Goal: Information Seeking & Learning: Learn about a topic

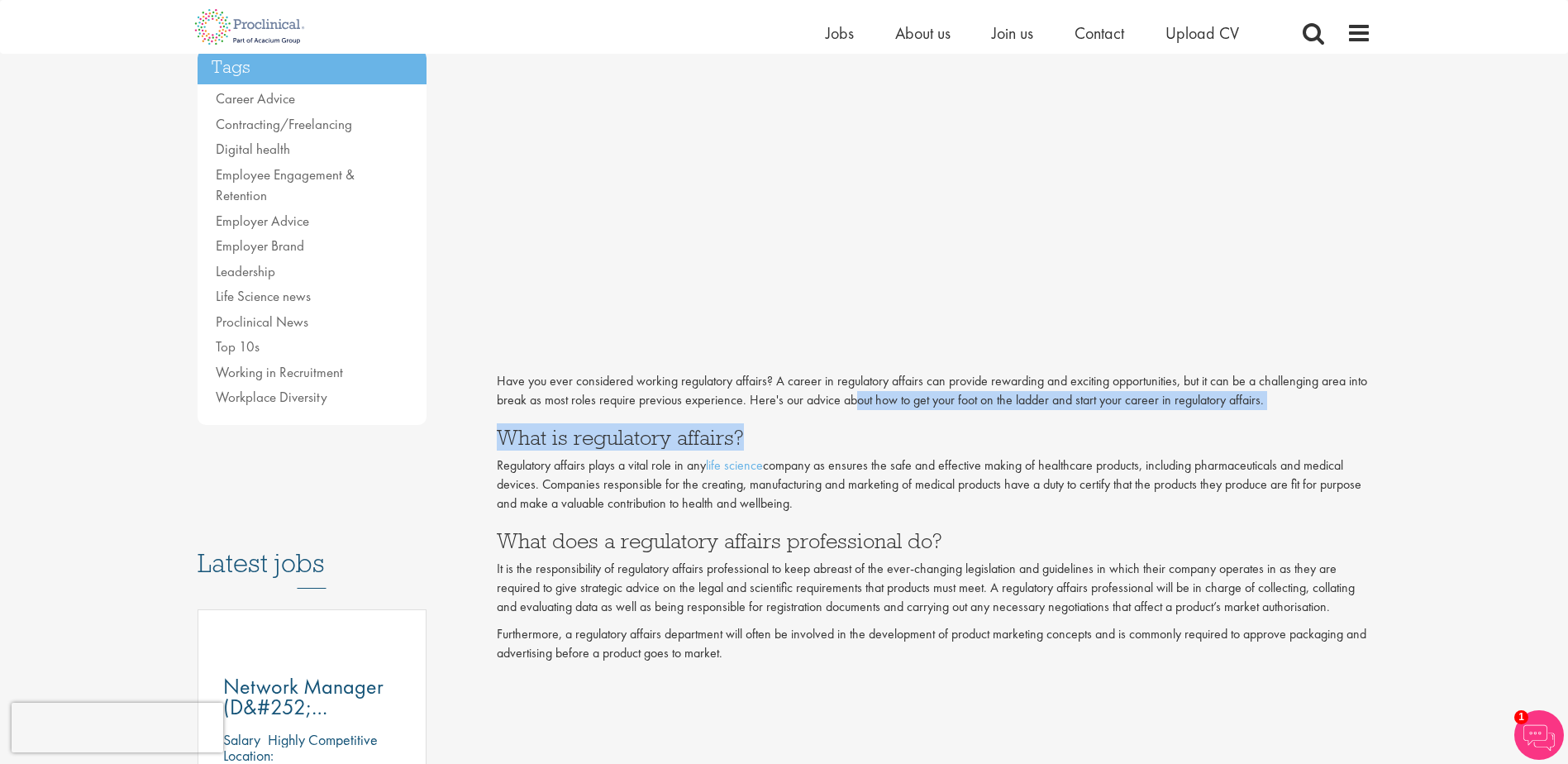
drag, startPoint x: 921, startPoint y: 411, endPoint x: 958, endPoint y: 411, distance: 37.0
drag, startPoint x: 958, startPoint y: 411, endPoint x: 933, endPoint y: 429, distance: 30.8
click at [933, 429] on h3 "What is regulatory affairs?" at bounding box center [935, 438] width 875 height 22
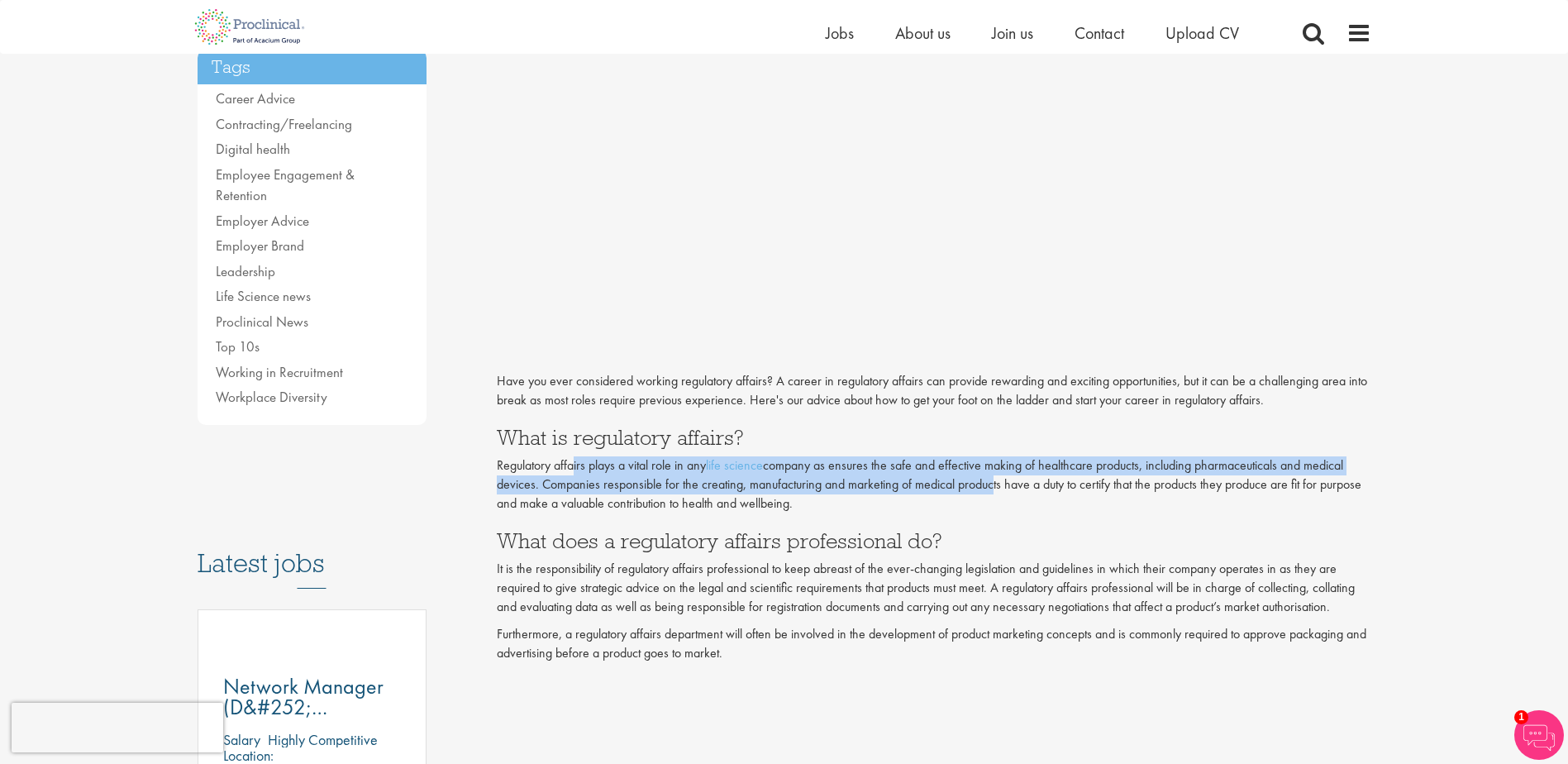
drag, startPoint x: 579, startPoint y: 470, endPoint x: 985, endPoint y: 480, distance: 406.1
click at [985, 480] on p "Regulatory affairs plays a vital role in any life science company as ensures th…" at bounding box center [935, 485] width 875 height 57
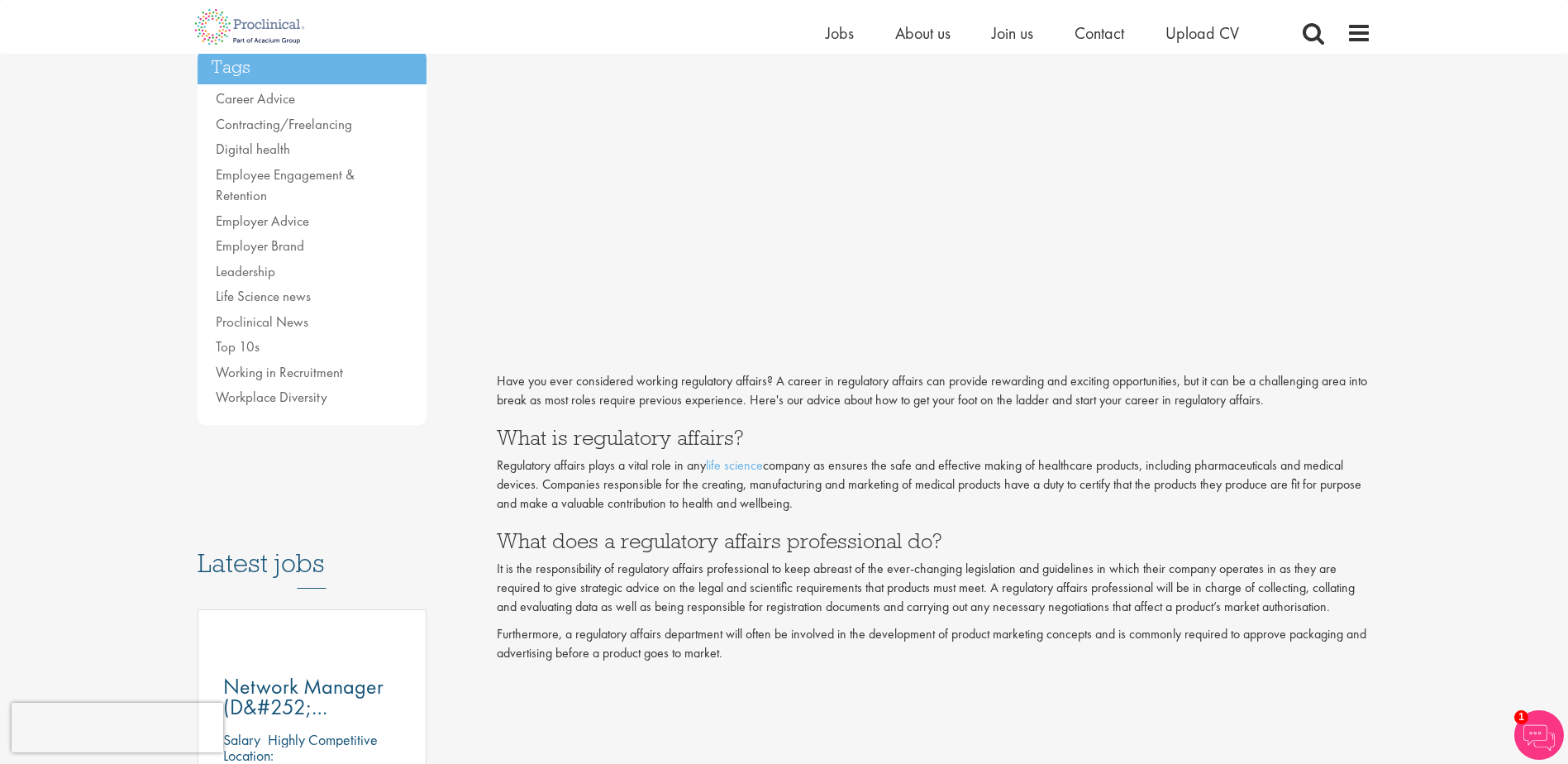
click at [800, 505] on p "Regulatory affairs plays a vital role in any life science company as ensures th…" at bounding box center [935, 485] width 875 height 57
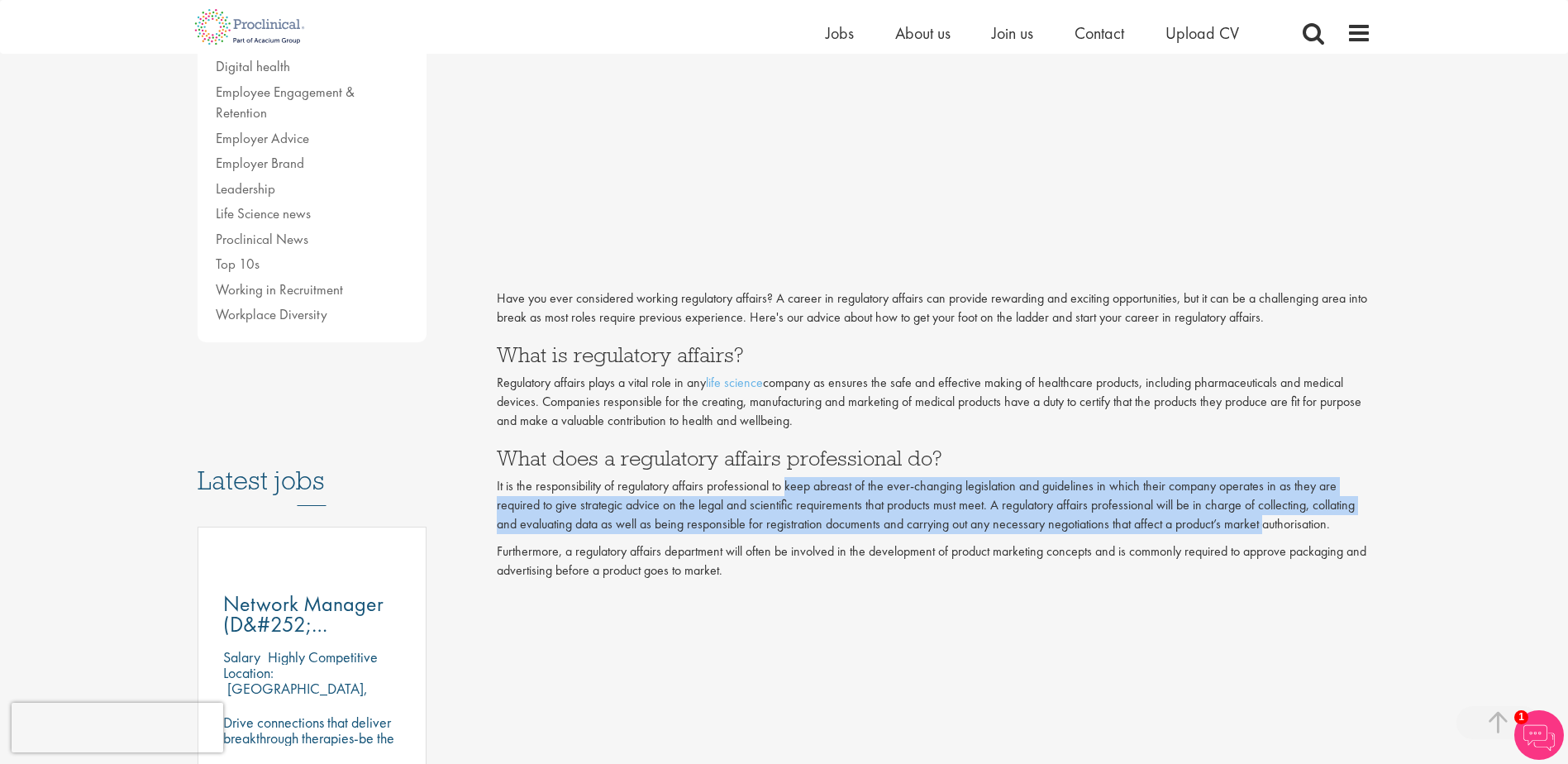
drag, startPoint x: 785, startPoint y: 477, endPoint x: 1267, endPoint y: 522, distance: 484.1
drag, startPoint x: 1267, startPoint y: 522, endPoint x: 1246, endPoint y: 533, distance: 23.7
click at [1246, 533] on p "It is the responsibility of regulatory affairs professional to keep abreast of …" at bounding box center [935, 506] width 875 height 57
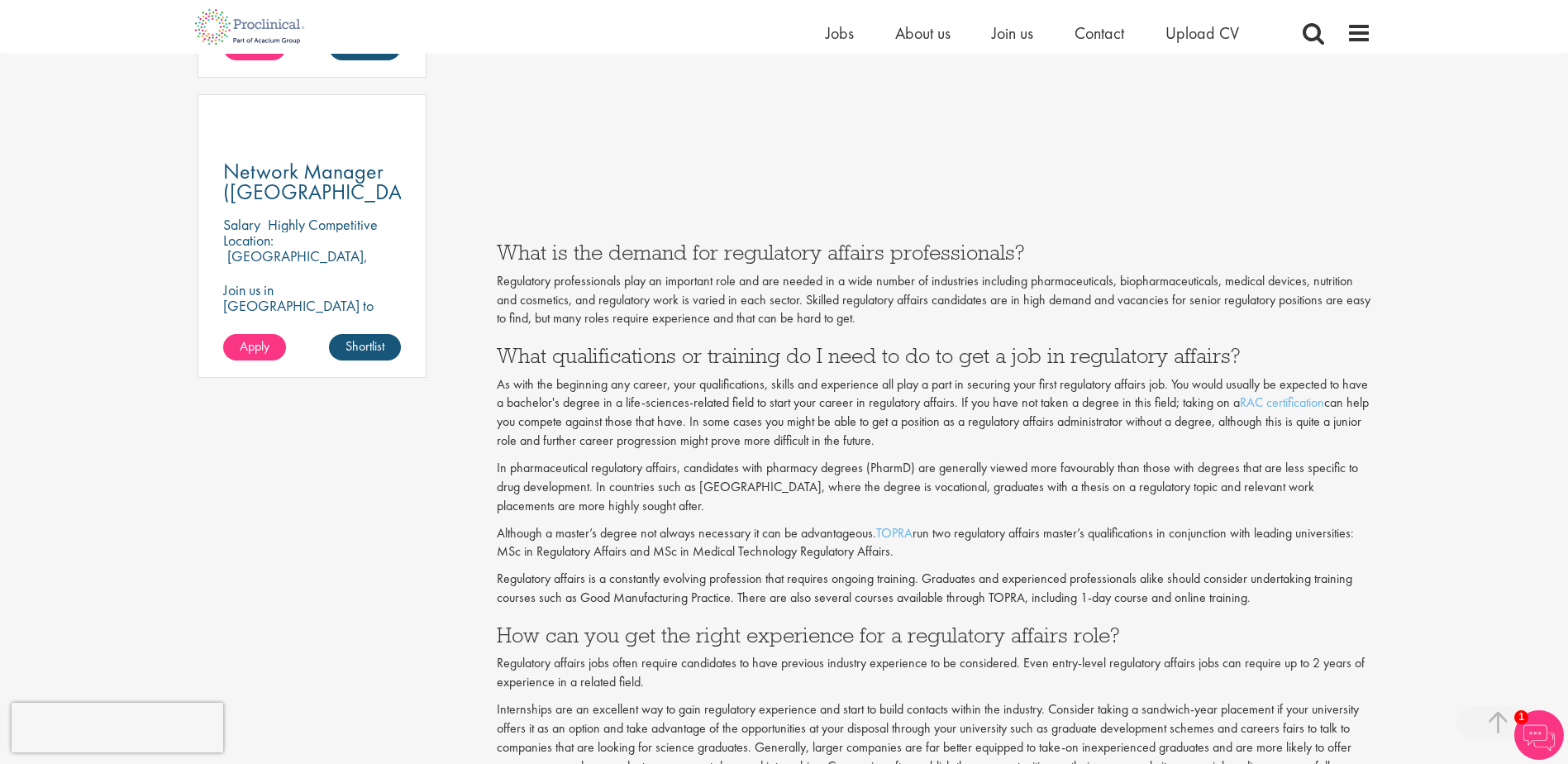
scroll to position [1212, 0]
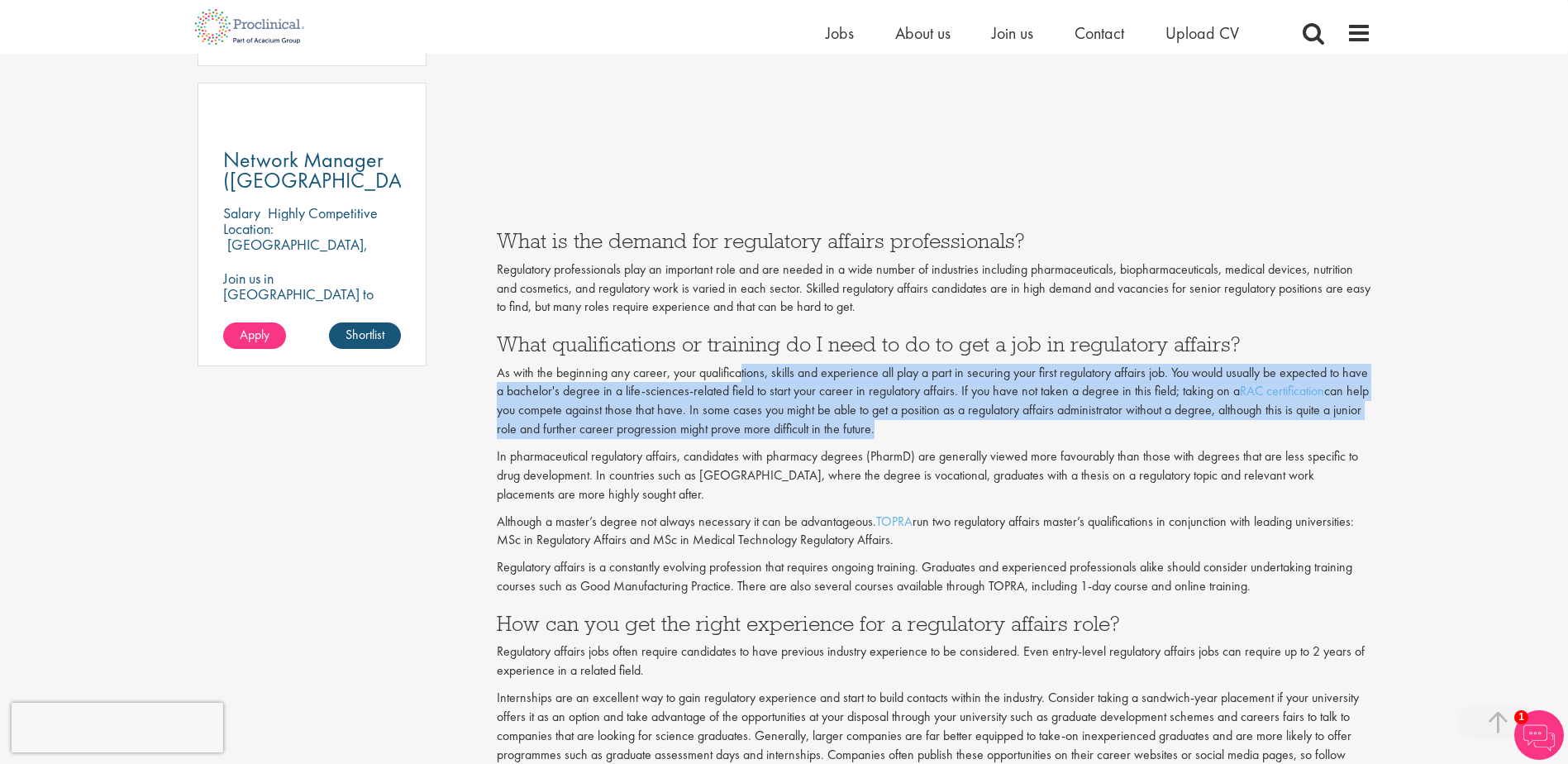
drag, startPoint x: 769, startPoint y: 366, endPoint x: 939, endPoint y: 433, distance: 182.7
click at [939, 433] on p "As with the beginning any career, your qualifications, skills and experience al…" at bounding box center [935, 402] width 875 height 75
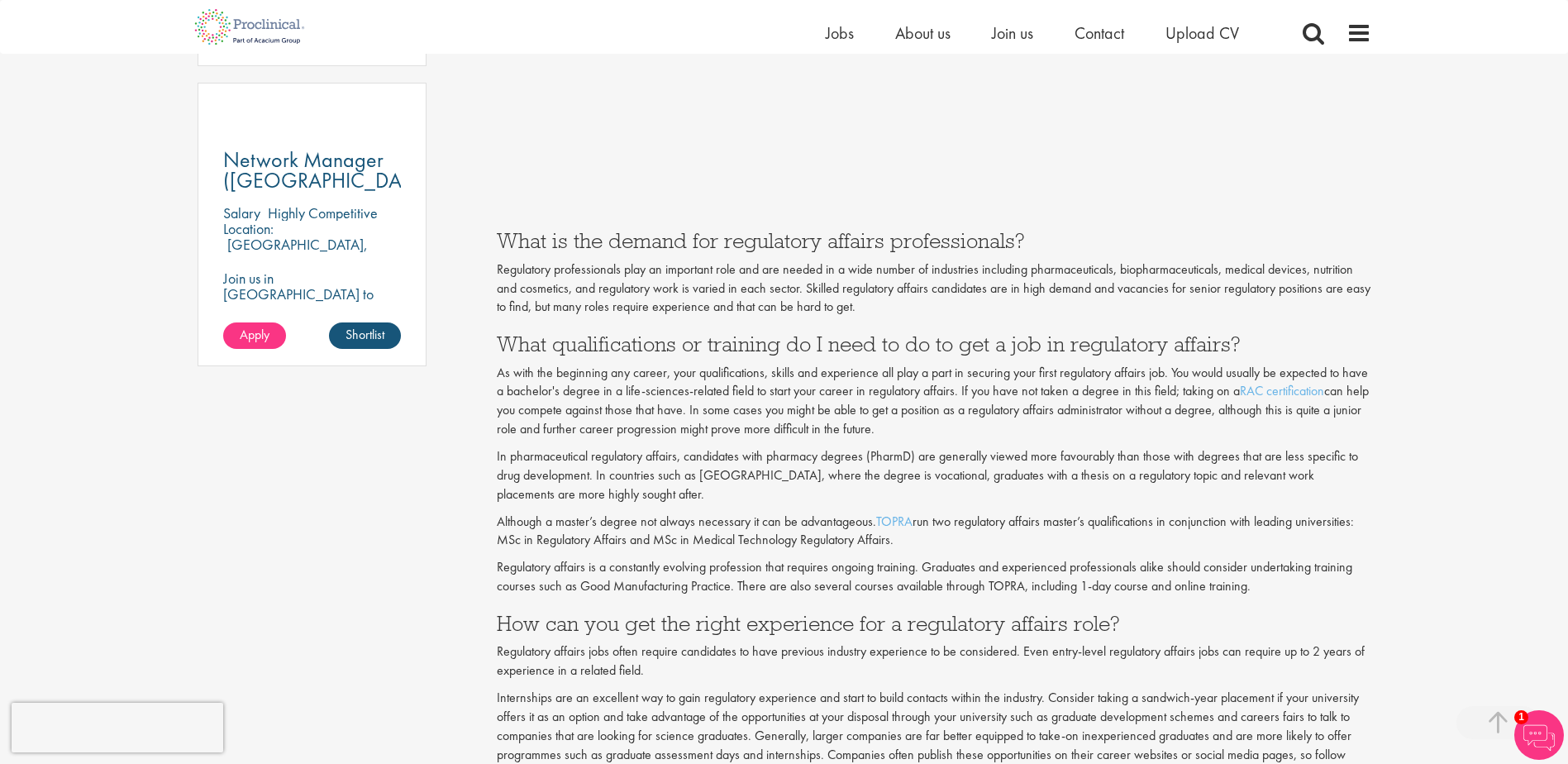
drag, startPoint x: 939, startPoint y: 433, endPoint x: 1162, endPoint y: 451, distance: 223.7
click at [1162, 451] on p "In pharmaceutical regulatory affairs, candidates with pharmacy degrees (PharmD)…" at bounding box center [935, 476] width 875 height 57
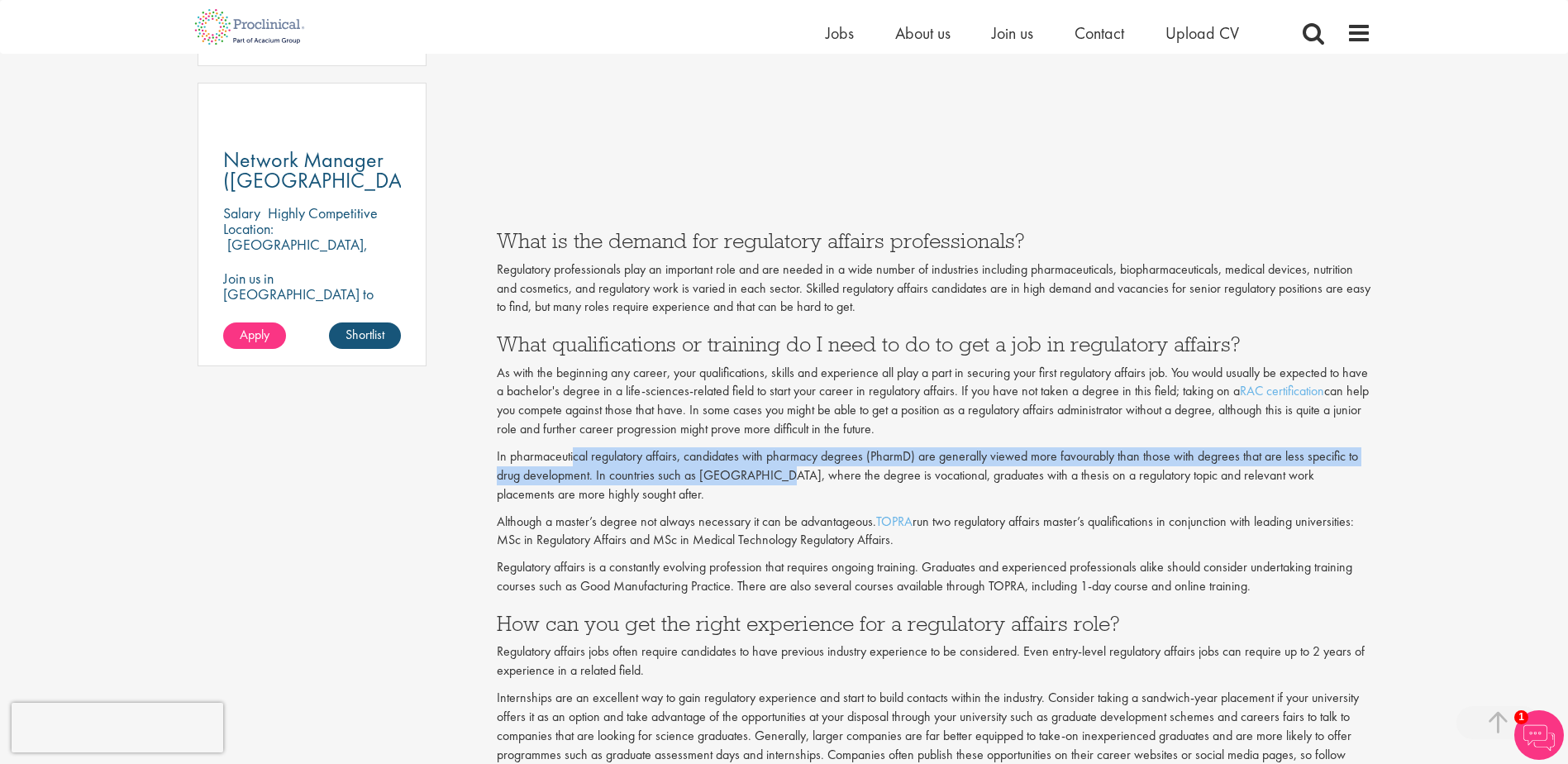
drag, startPoint x: 576, startPoint y: 444, endPoint x: 769, endPoint y: 473, distance: 195.2
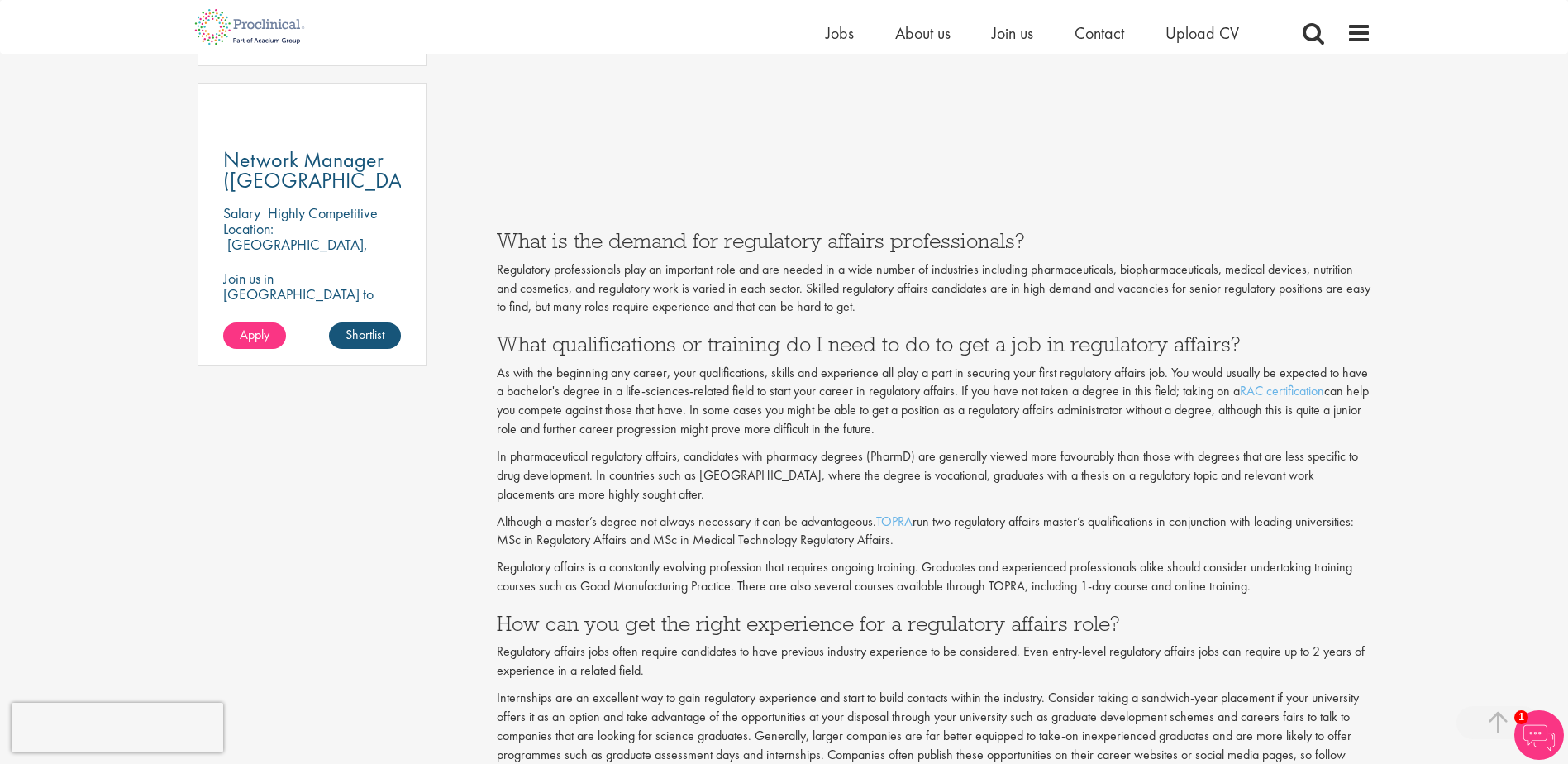
drag, startPoint x: 769, startPoint y: 473, endPoint x: 723, endPoint y: 510, distance: 59.0
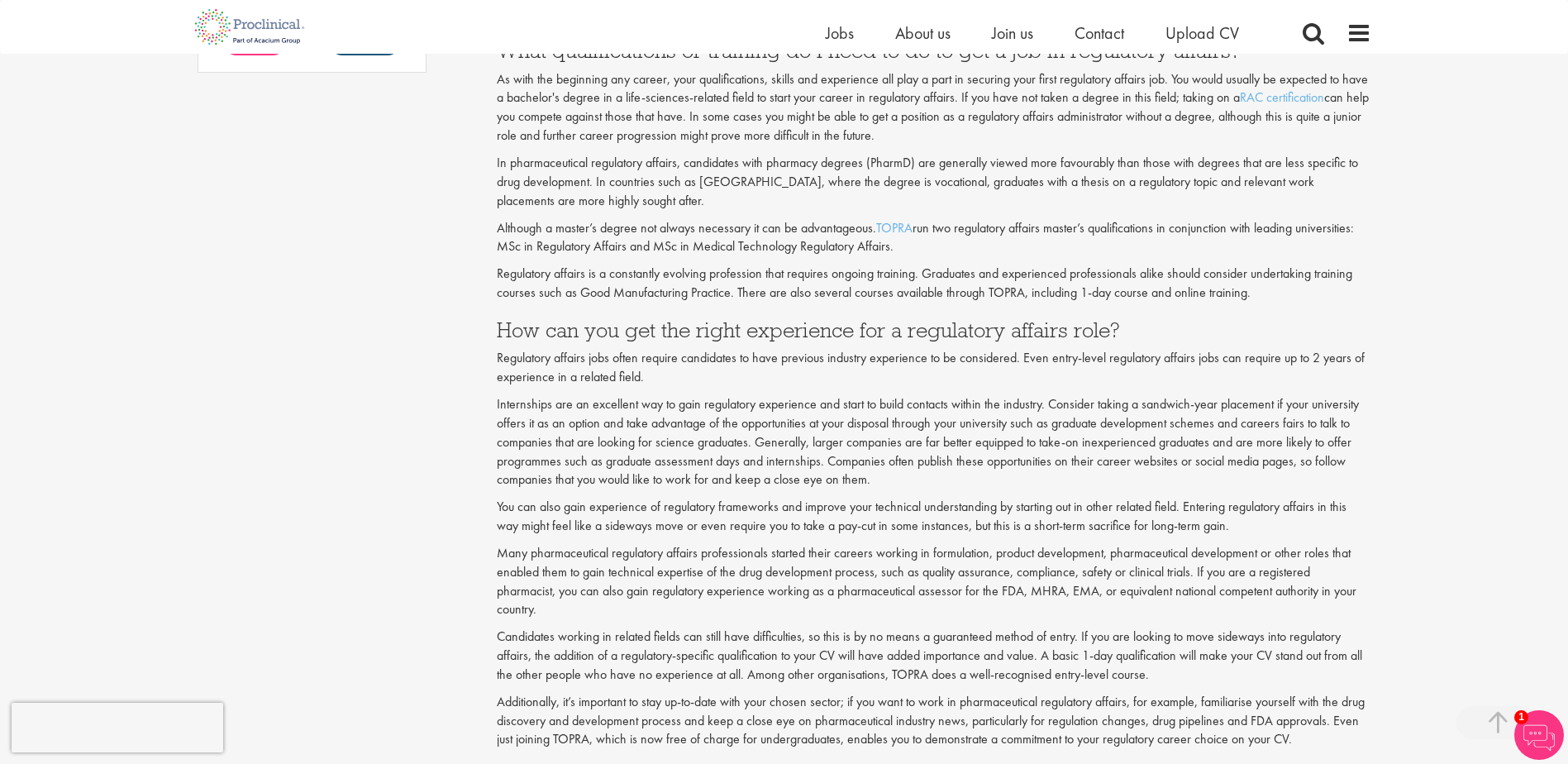
scroll to position [1542, 0]
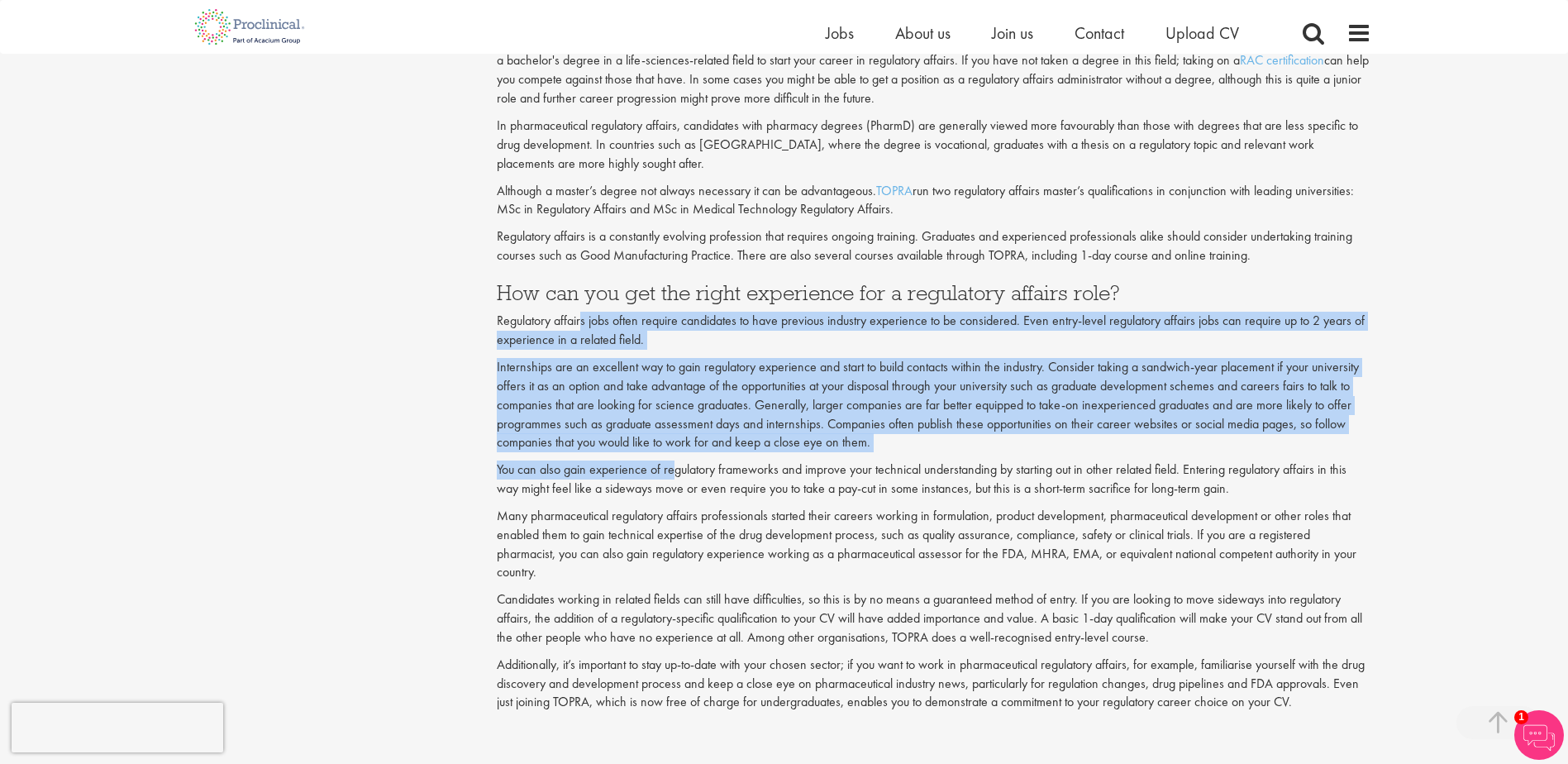
drag, startPoint x: 583, startPoint y: 314, endPoint x: 672, endPoint y: 467, distance: 177.0
click at [672, 467] on div "Have you ever considered working regulatory affairs? A career in regulatory aff…" at bounding box center [935, 775] width 875 height 3124
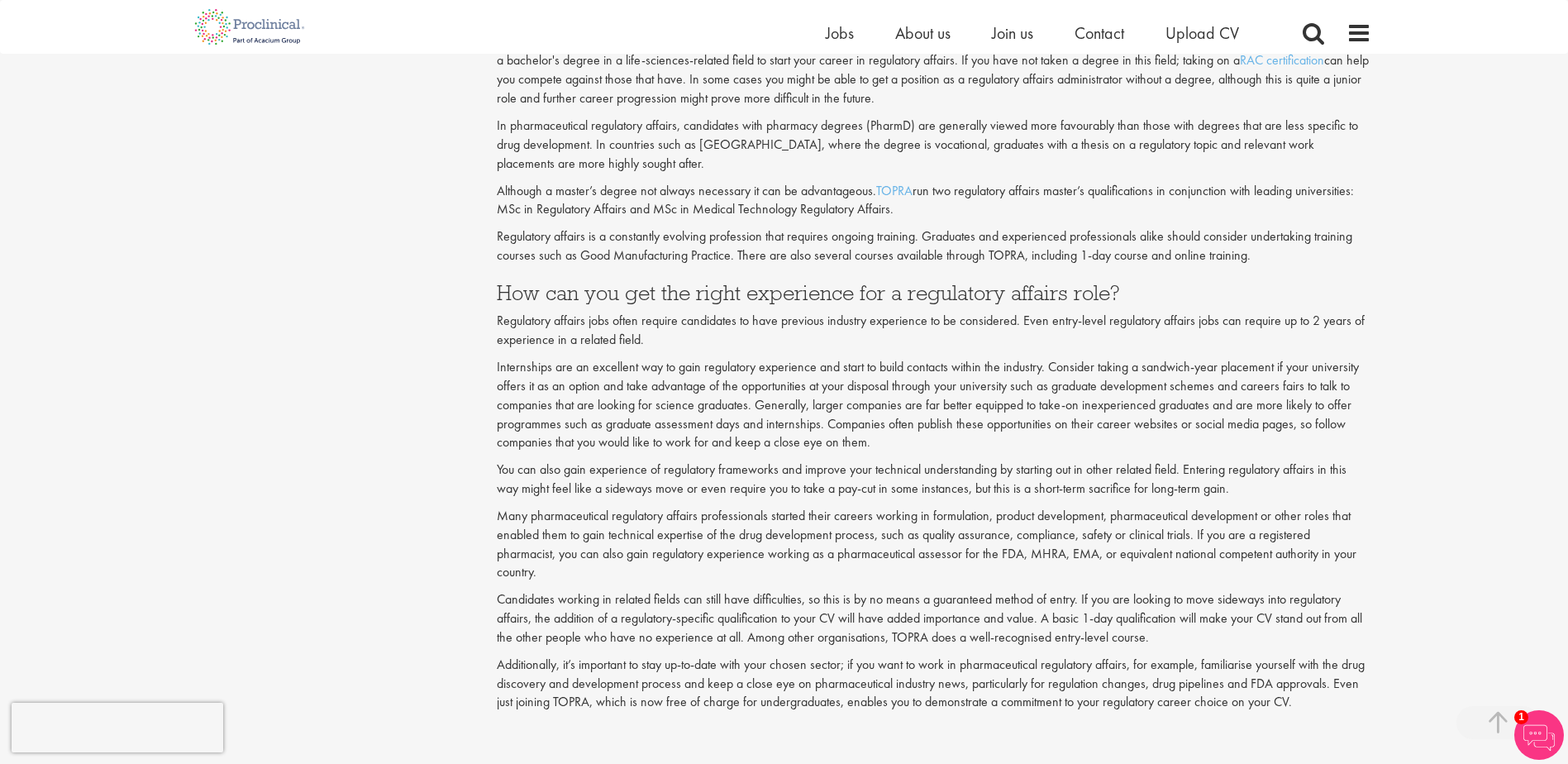
drag, startPoint x: 672, startPoint y: 467, endPoint x: 673, endPoint y: 483, distance: 16.0
click at [673, 483] on p "You can also gain experience of regulatory frameworks and improve your technica…" at bounding box center [935, 480] width 875 height 38
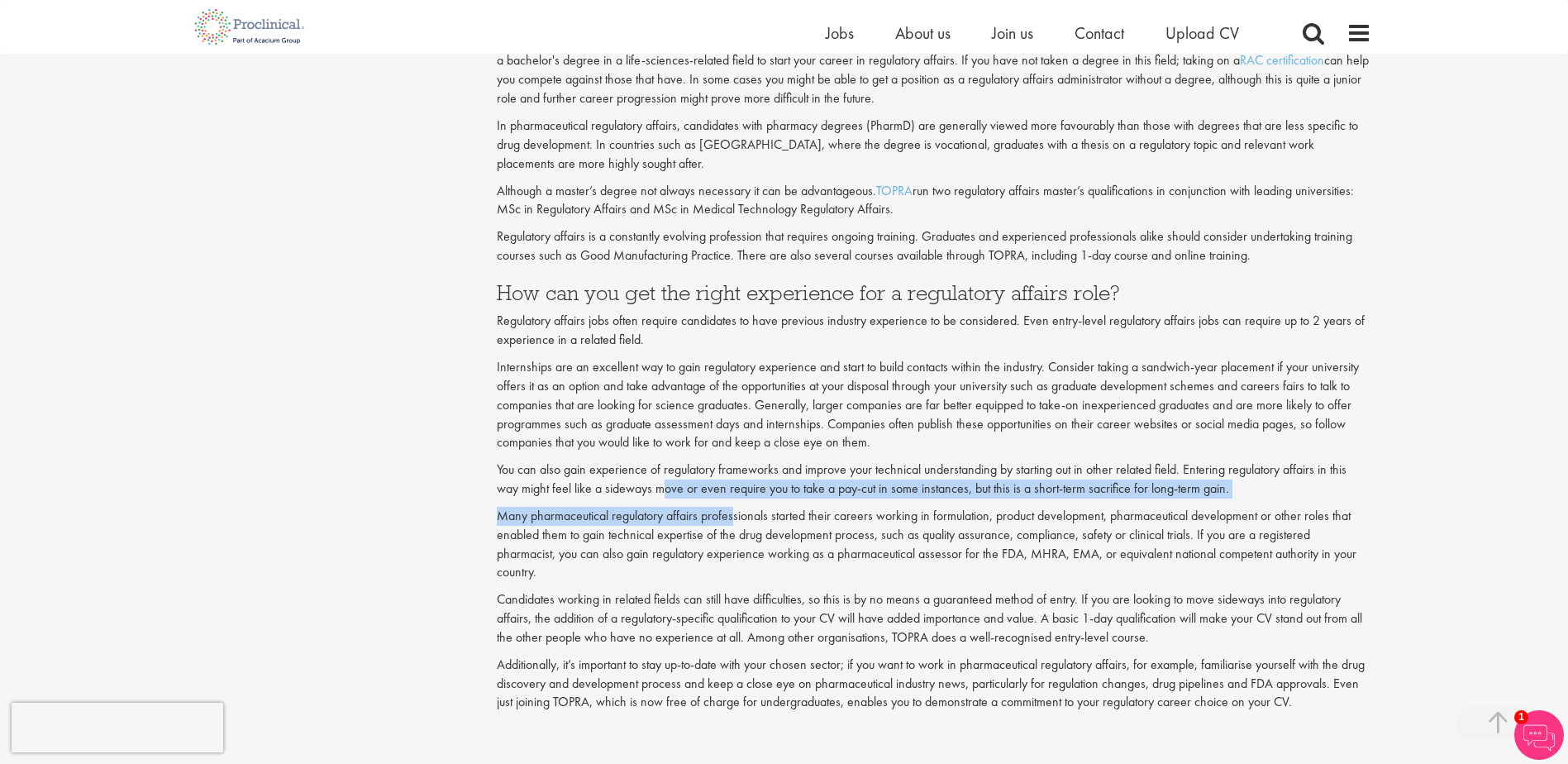
drag, startPoint x: 668, startPoint y: 490, endPoint x: 737, endPoint y: 504, distance: 70.4
click at [737, 504] on div "Have you ever considered working regulatory affairs? A career in regulatory aff…" at bounding box center [935, 775] width 875 height 3124
drag, startPoint x: 737, startPoint y: 504, endPoint x: 737, endPoint y: 518, distance: 14.0
click at [737, 518] on p "Many pharmaceutical regulatory affairs professionals started their careers work…" at bounding box center [935, 544] width 875 height 75
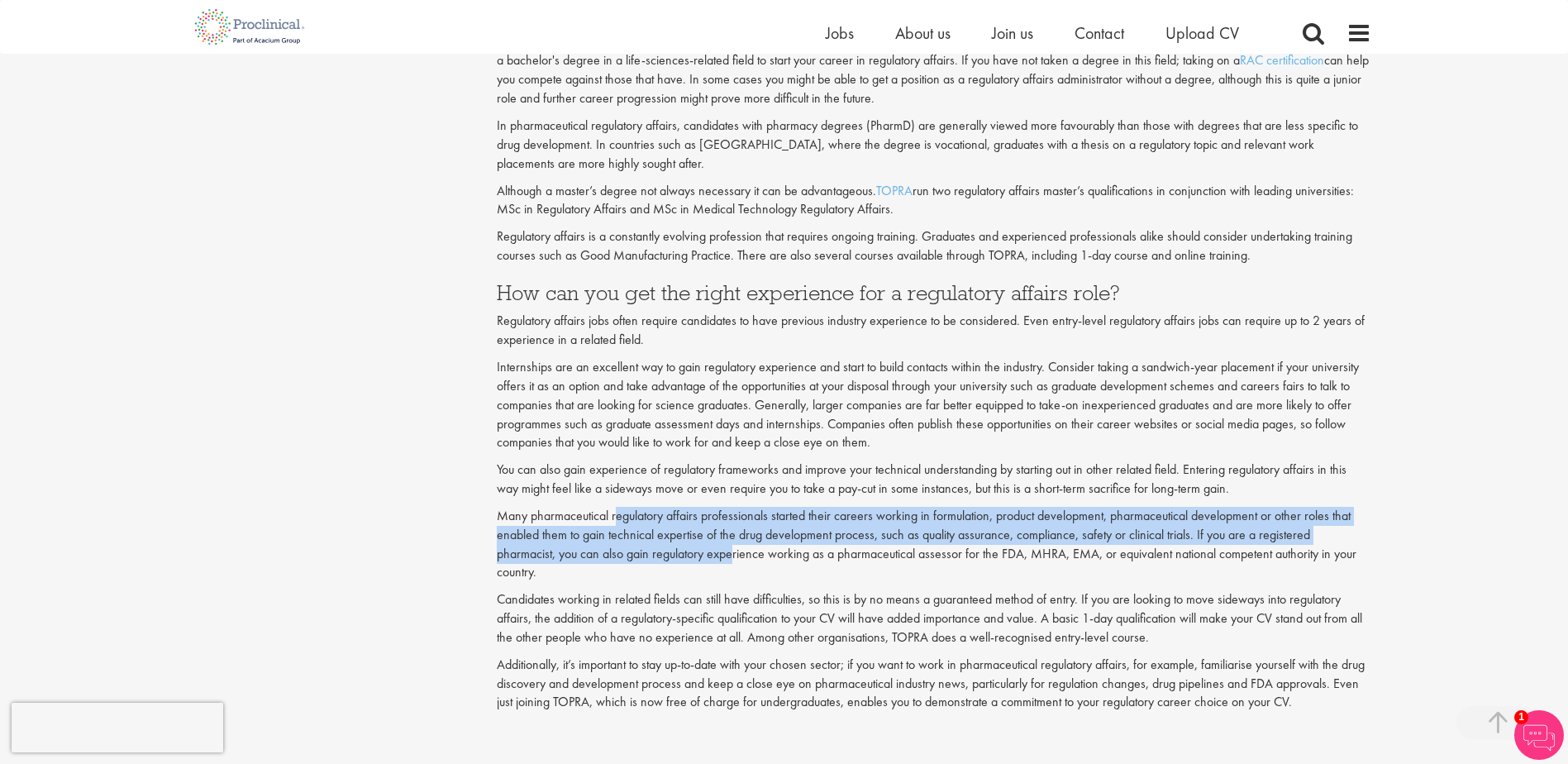
drag, startPoint x: 619, startPoint y: 511, endPoint x: 733, endPoint y: 548, distance: 119.9
click at [733, 548] on p "Many pharmaceutical regulatory affairs professionals started their careers work…" at bounding box center [935, 544] width 875 height 75
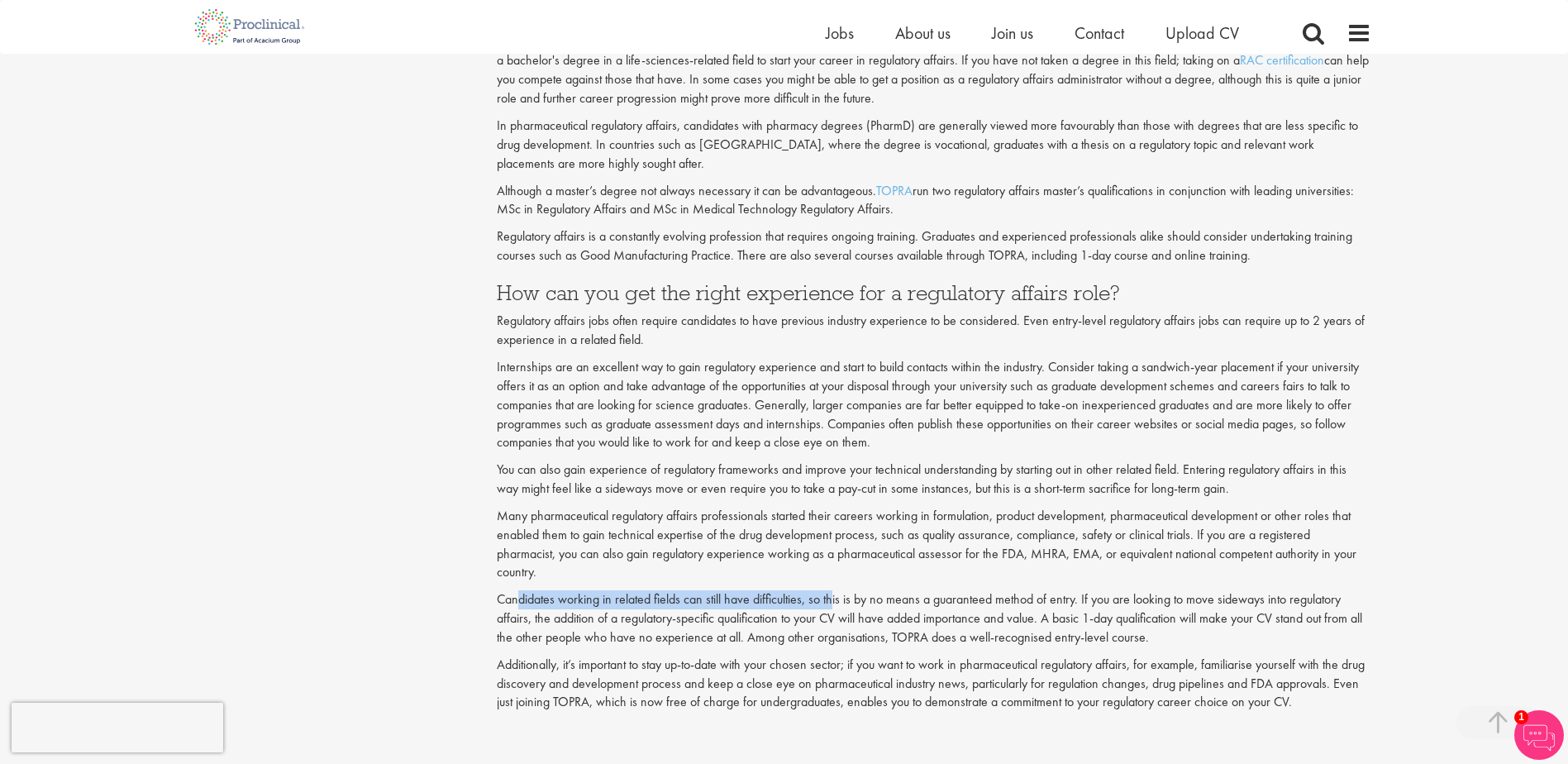
drag, startPoint x: 522, startPoint y: 596, endPoint x: 833, endPoint y: 598, distance: 311.0
click at [833, 598] on p "Candidates working in related fields can still have difficulties, so this is by…" at bounding box center [935, 619] width 875 height 57
drag, startPoint x: 833, startPoint y: 598, endPoint x: 805, endPoint y: 637, distance: 48.0
click at [805, 637] on p "Candidates working in related fields can still have difficulties, so this is by…" at bounding box center [935, 619] width 875 height 57
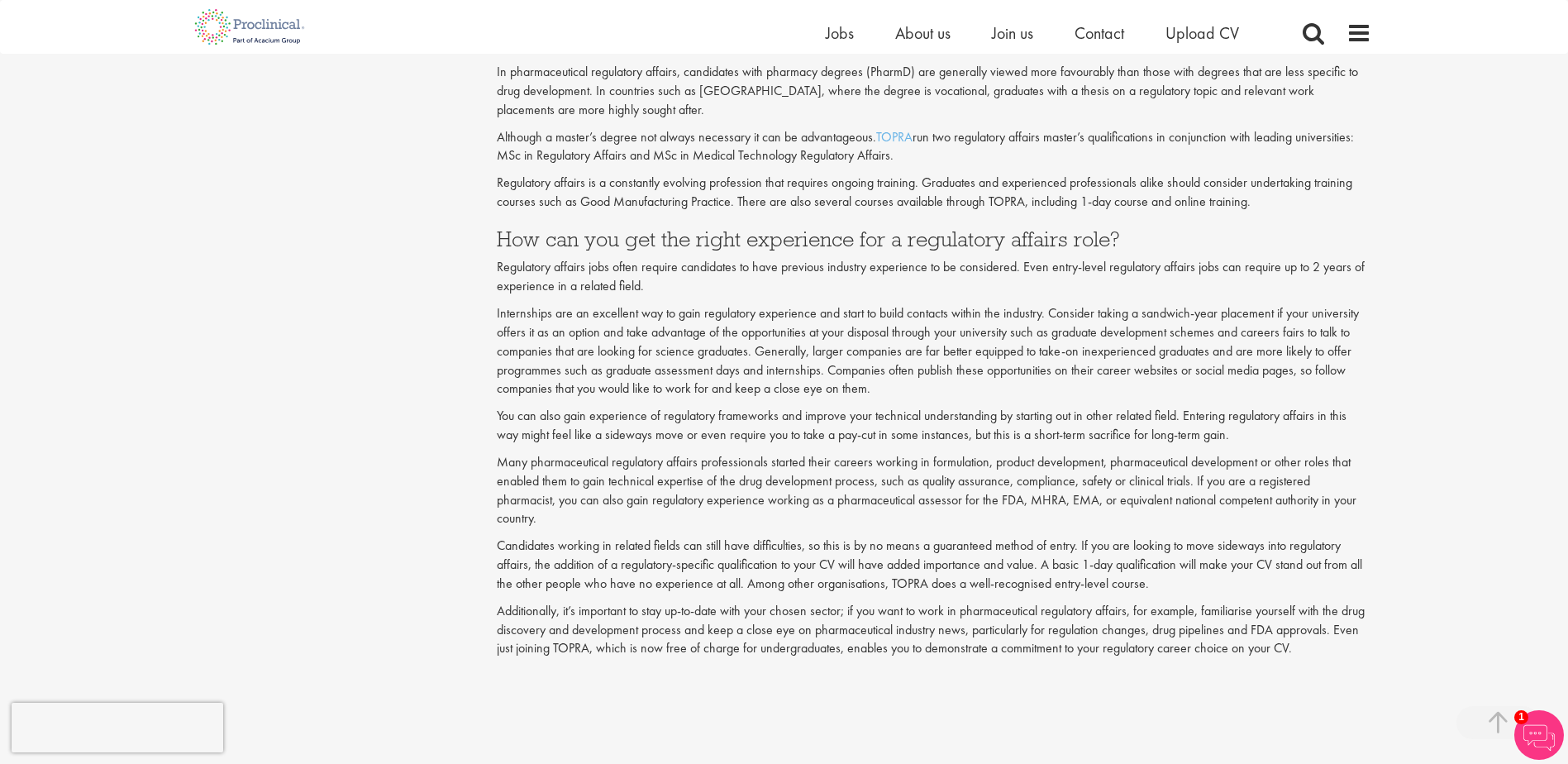
scroll to position [1625, 0]
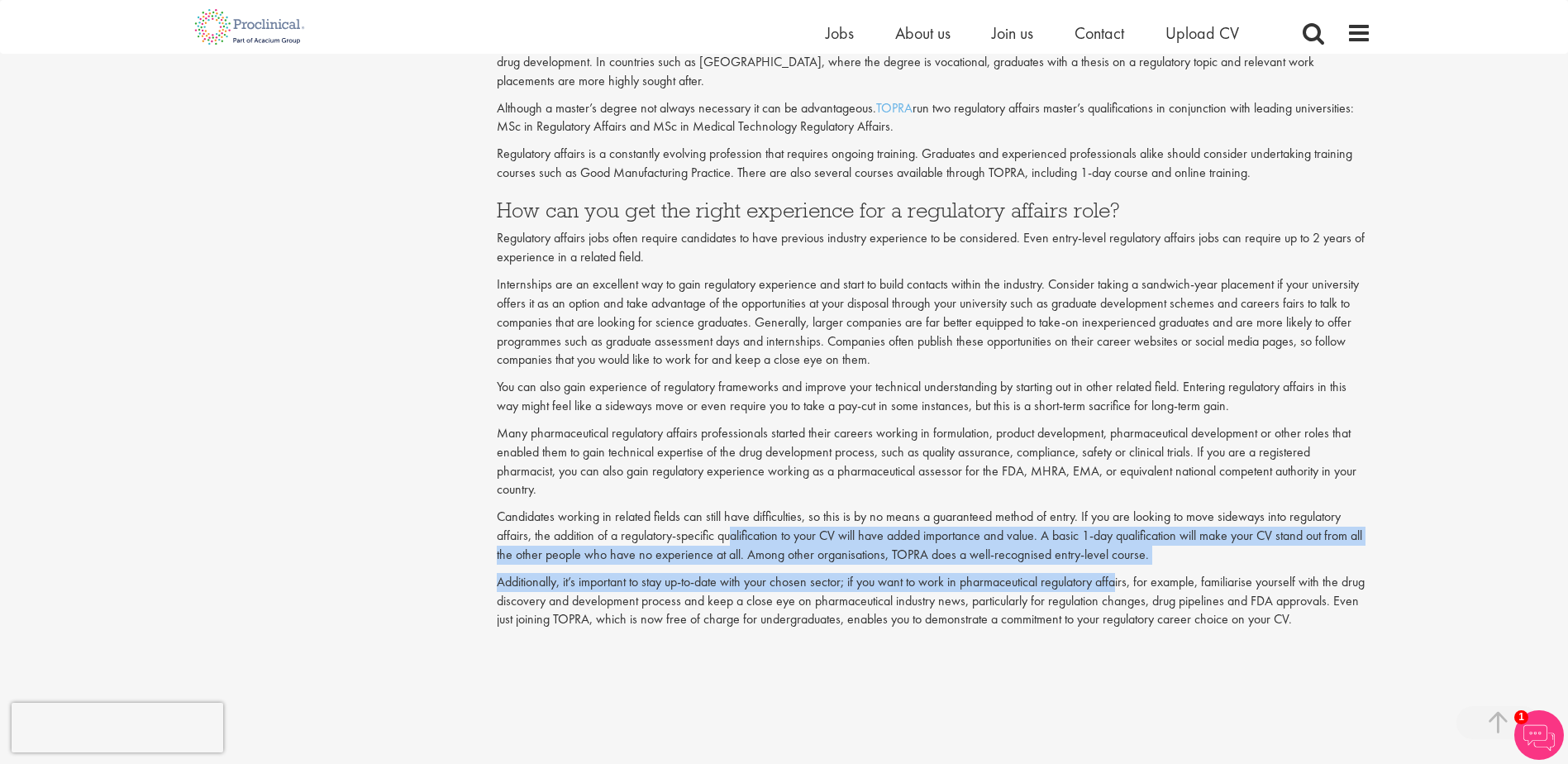
drag, startPoint x: 732, startPoint y: 539, endPoint x: 1125, endPoint y: 586, distance: 395.8
click at [1125, 586] on div "Have you ever considered working regulatory affairs? A career in regulatory aff…" at bounding box center [935, 693] width 875 height 3124
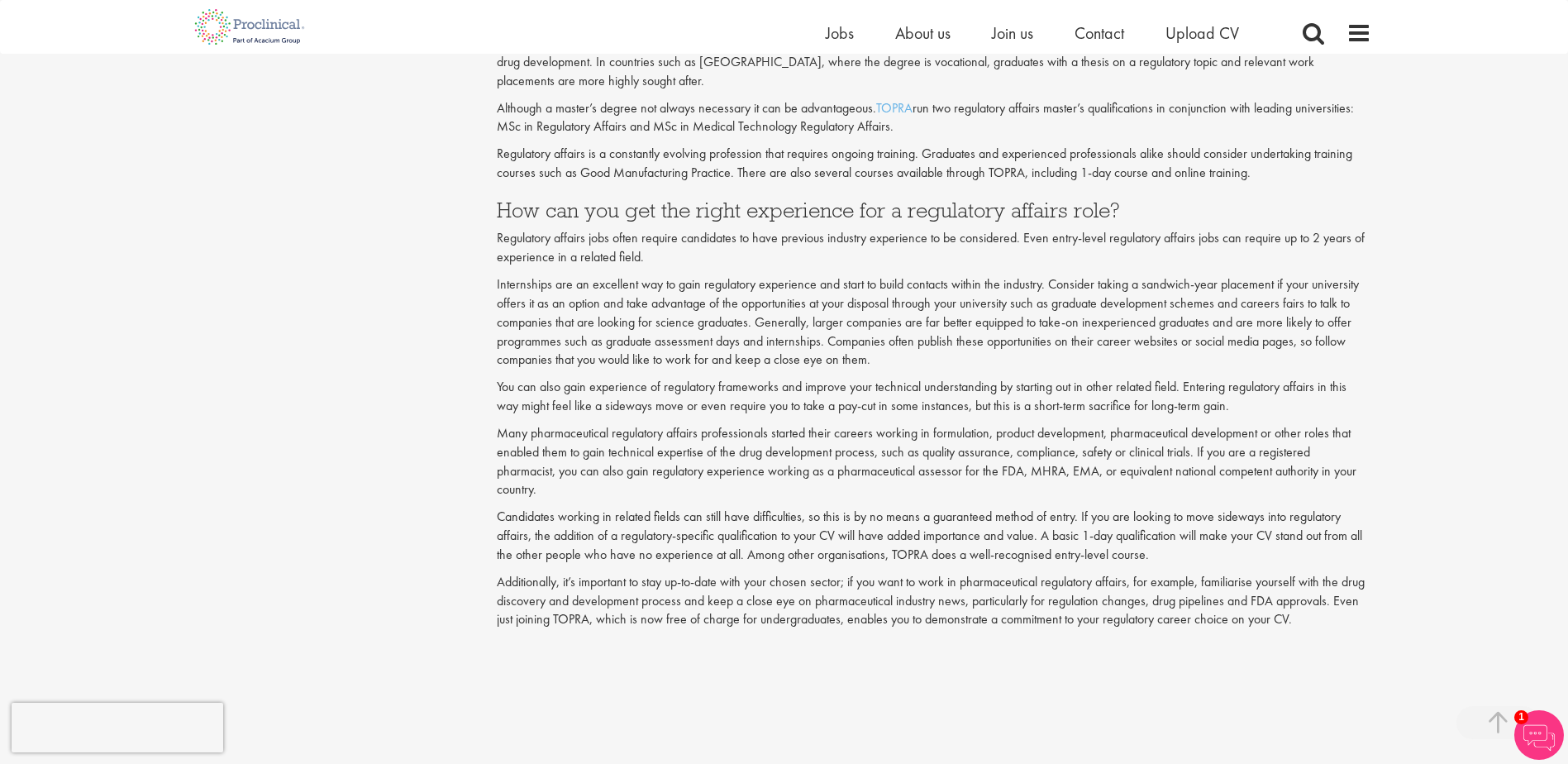
drag, startPoint x: 1128, startPoint y: 586, endPoint x: 1155, endPoint y: 605, distance: 33.0
click at [1155, 605] on p "Additionally, it’s important to stay up-to-date with your chosen sector; if you…" at bounding box center [935, 602] width 875 height 57
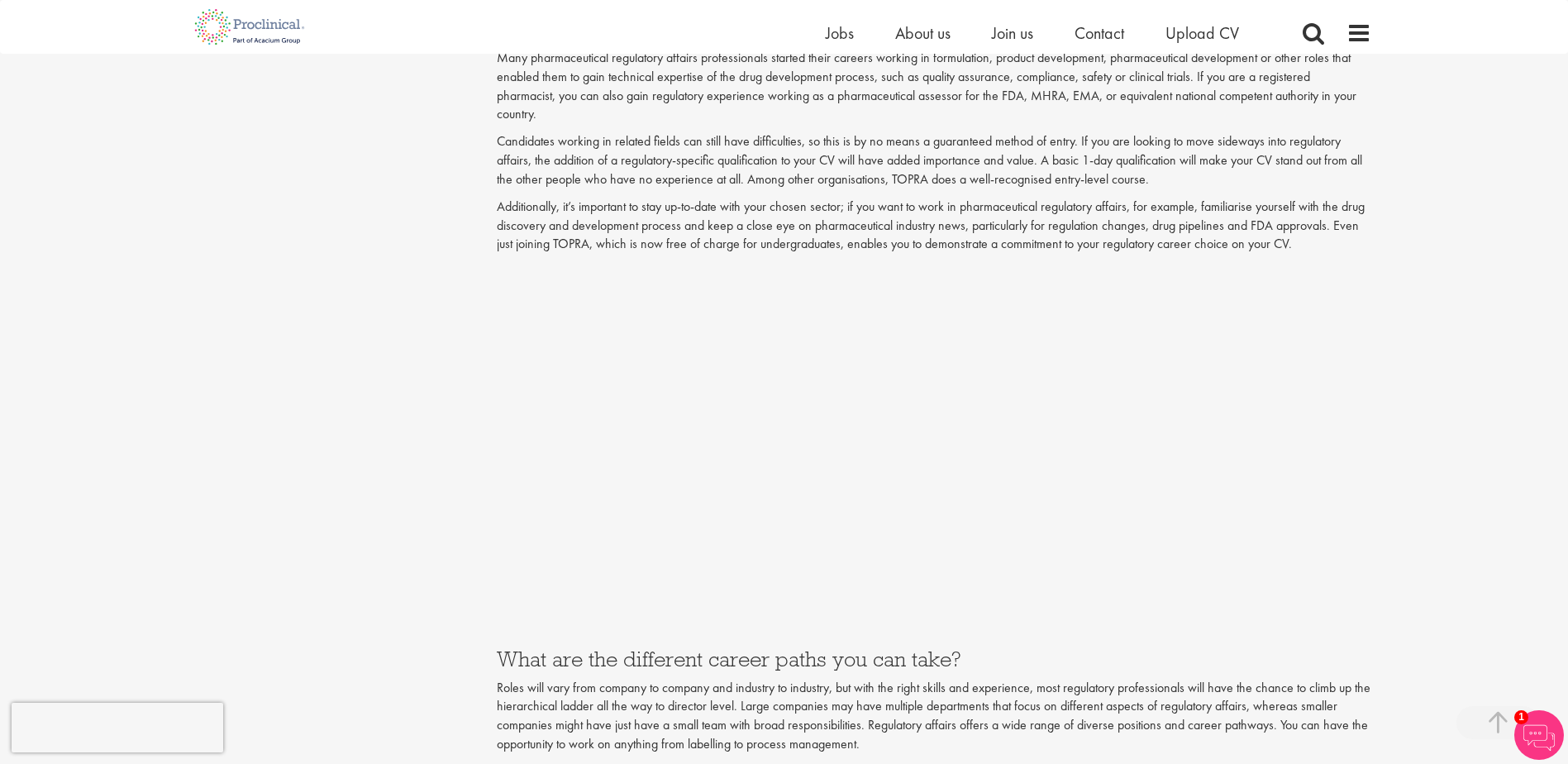
scroll to position [2122, 0]
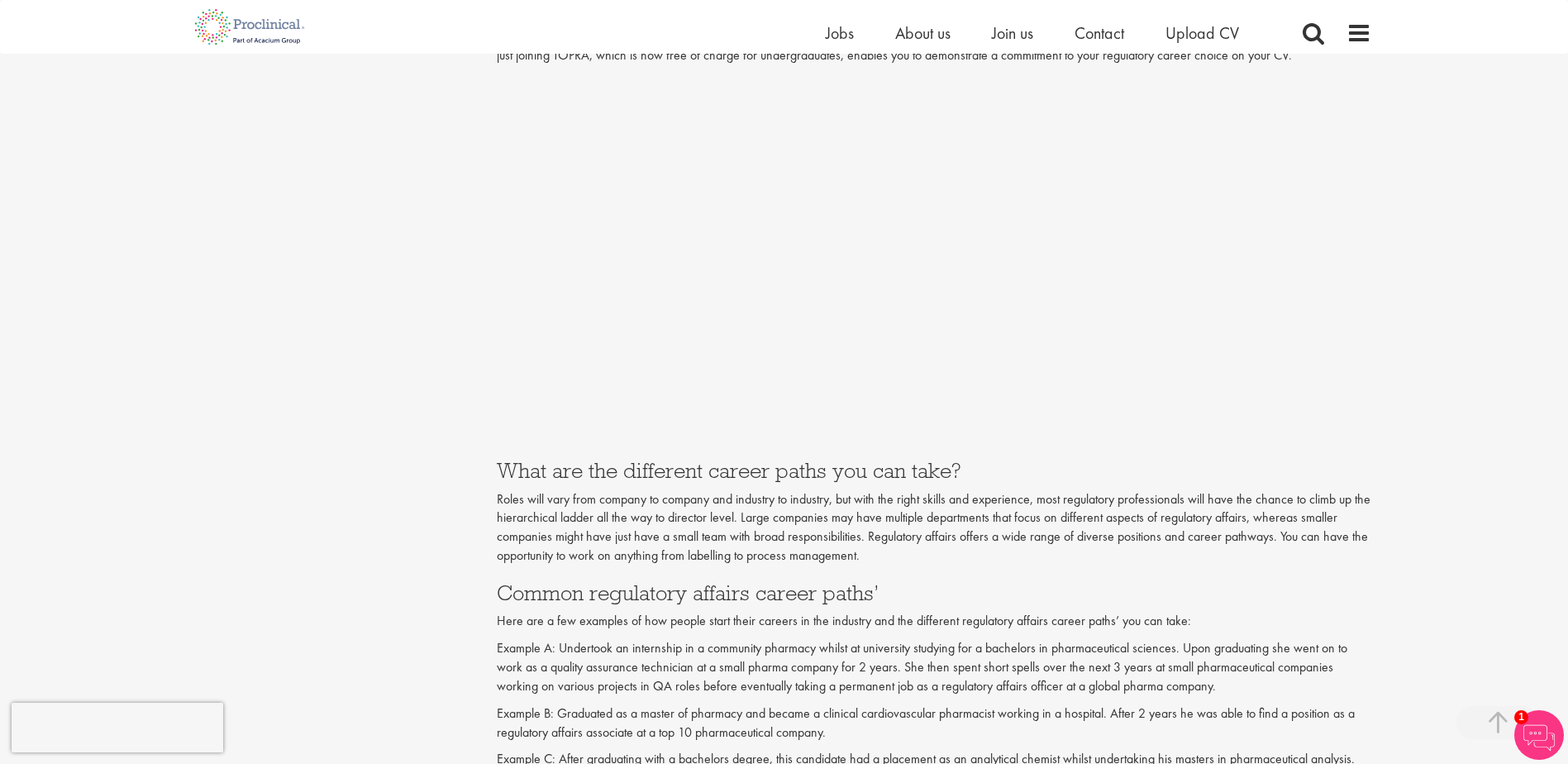
scroll to position [2287, 0]
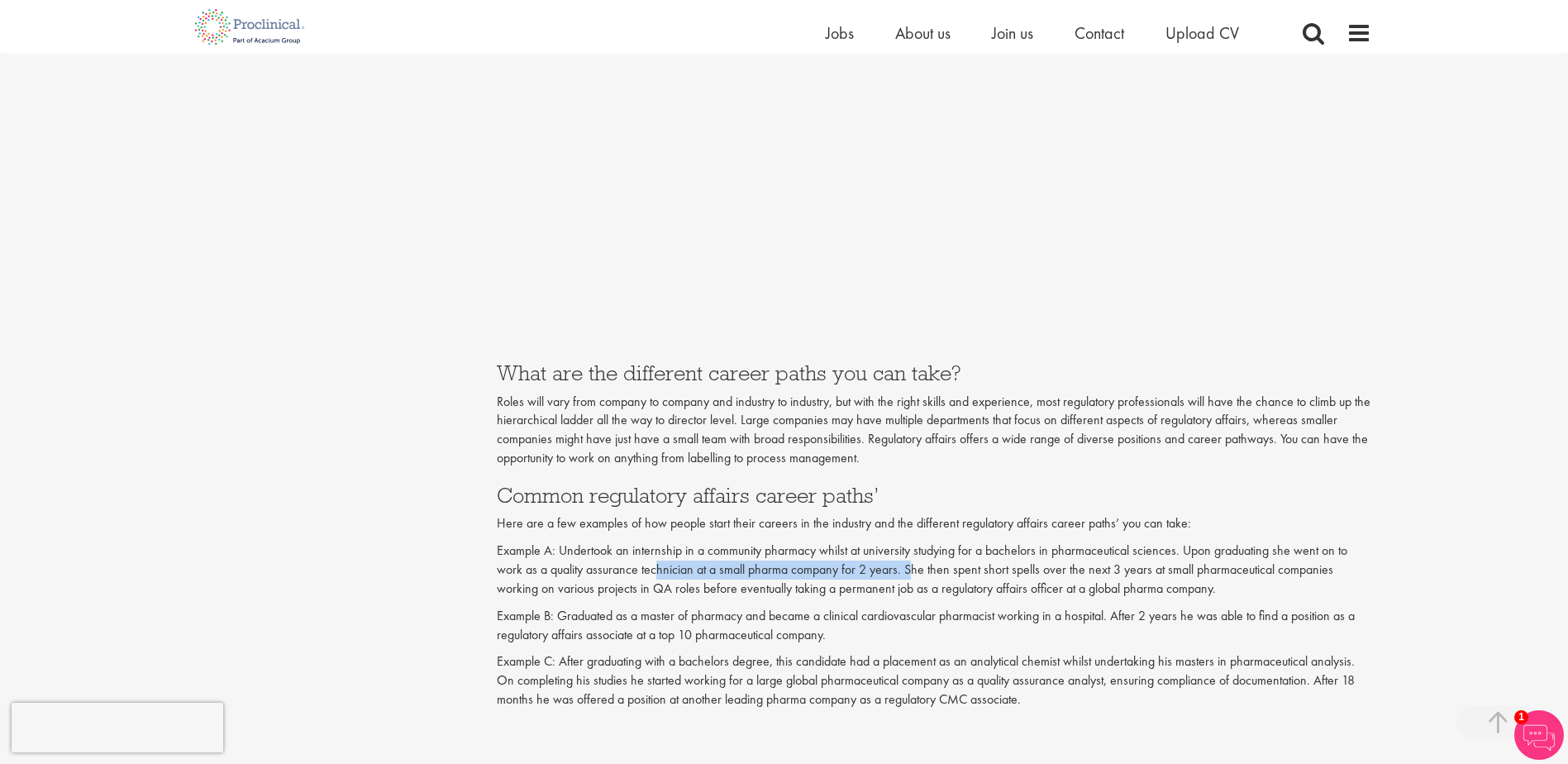
drag, startPoint x: 661, startPoint y: 563, endPoint x: 909, endPoint y: 577, distance: 248.4
click at [909, 577] on p "Example A: Undertook an internship in a community pharmacy whilst at university…" at bounding box center [935, 570] width 875 height 57
drag, startPoint x: 909, startPoint y: 577, endPoint x: 884, endPoint y: 604, distance: 36.8
click at [884, 604] on div "Have you ever considered working regulatory affairs? A career in regulatory aff…" at bounding box center [935, 31] width 875 height 3124
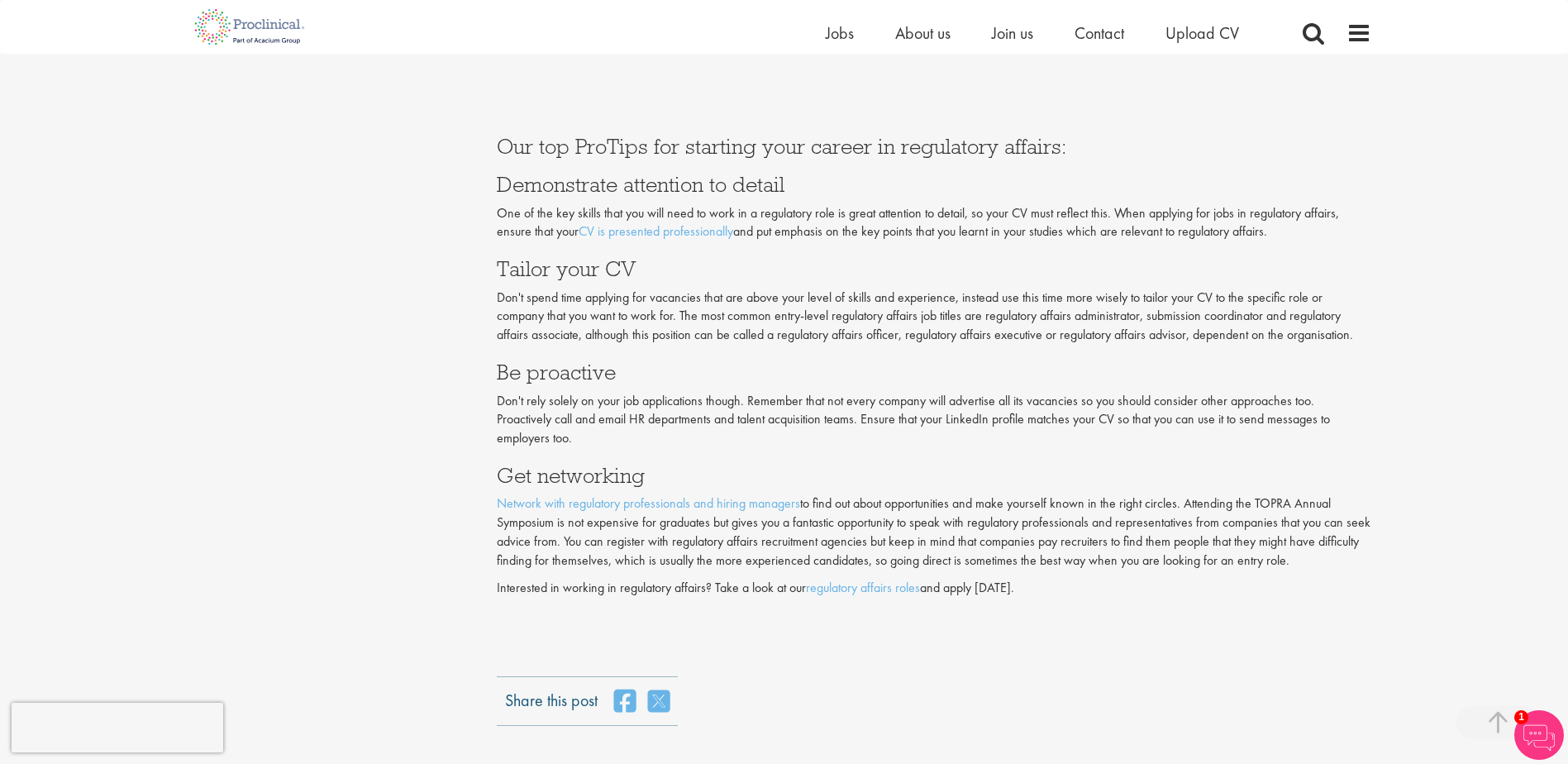
scroll to position [3362, 0]
